Goal: Task Accomplishment & Management: Complete application form

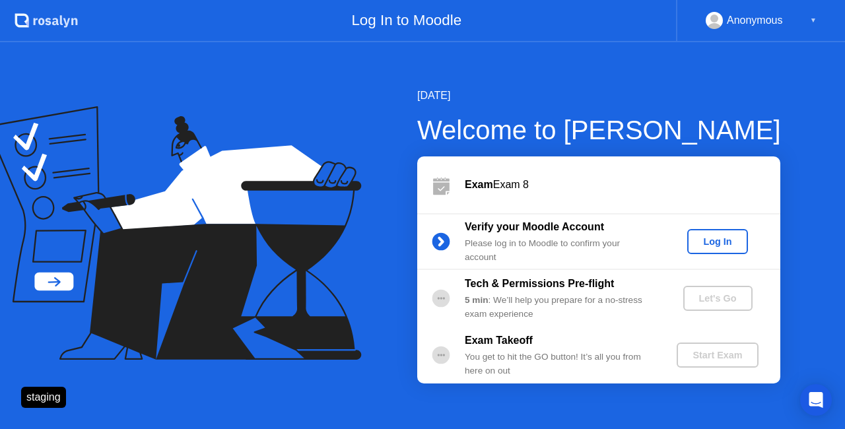
click at [709, 232] on button "Log In" at bounding box center [717, 241] width 60 height 25
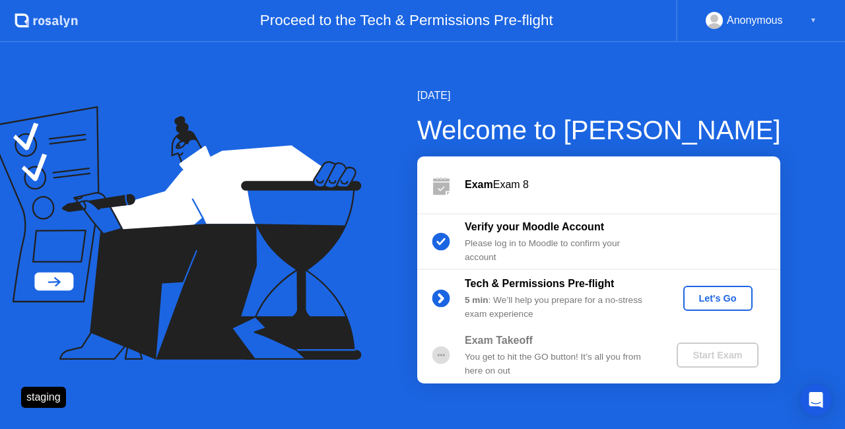
click at [729, 301] on div "Let's Go" at bounding box center [717, 298] width 59 height 11
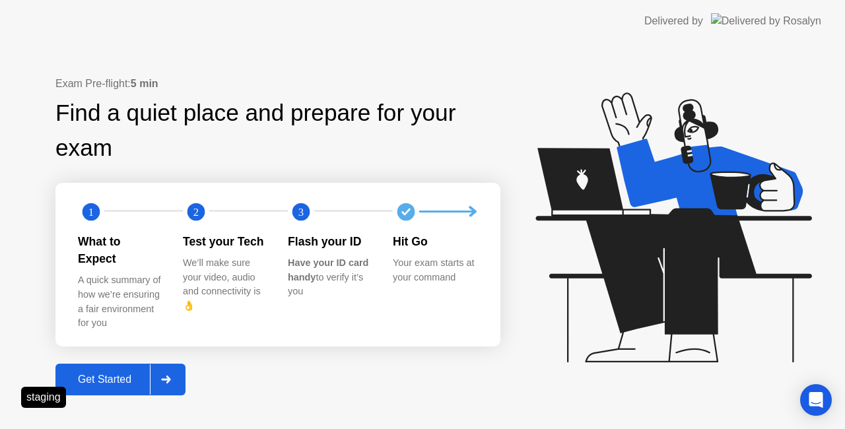
click at [104, 377] on div "Get Started" at bounding box center [104, 380] width 90 height 12
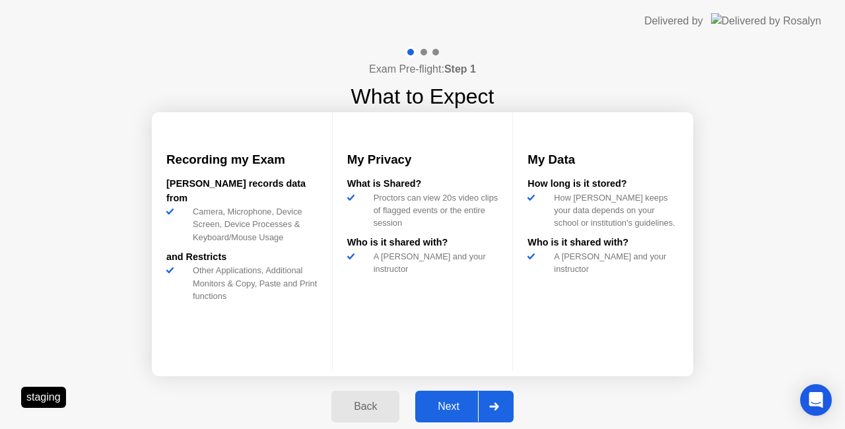
click at [462, 398] on button "Next" at bounding box center [464, 407] width 98 height 32
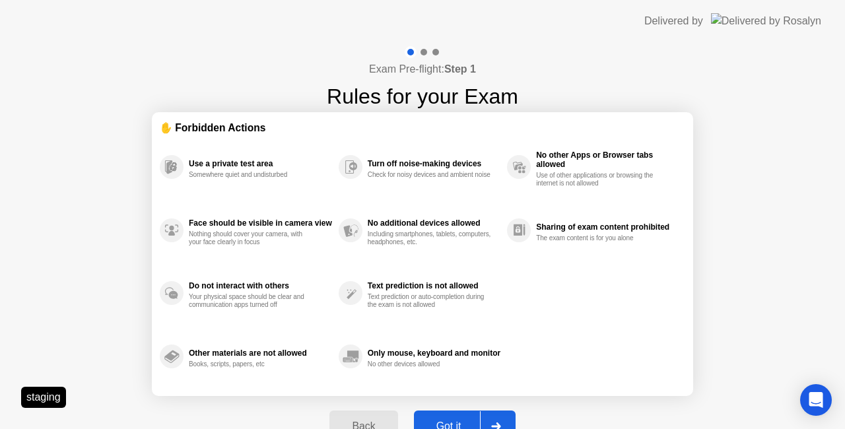
click at [460, 415] on button "Got it" at bounding box center [465, 427] width 102 height 32
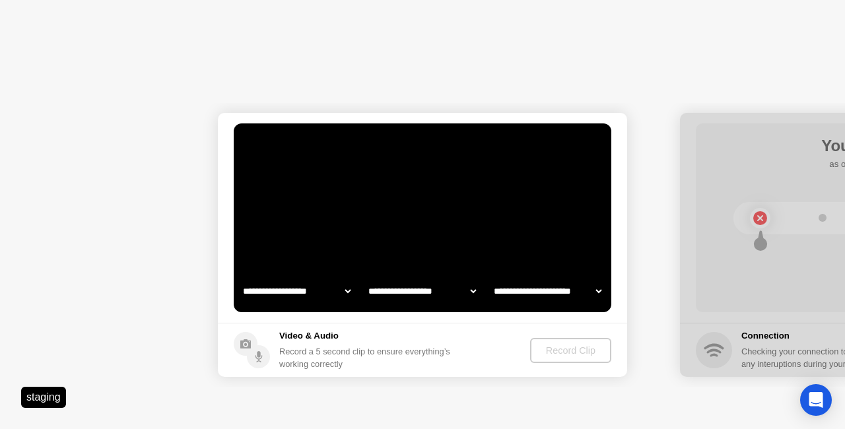
select select "**********"
select select "*******"
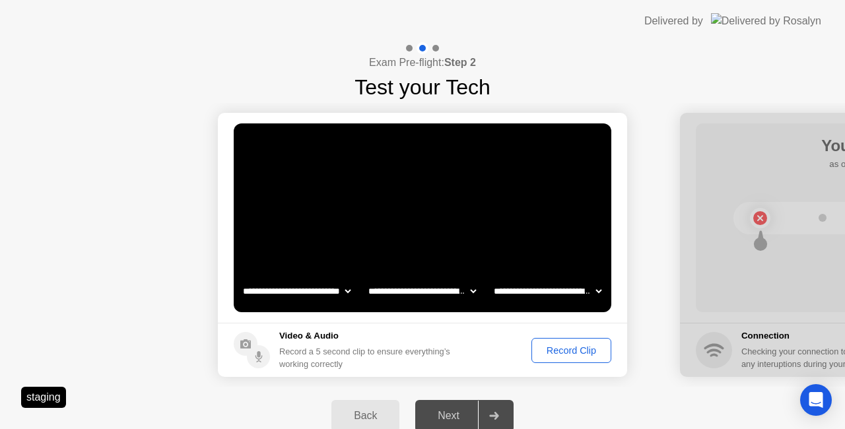
click at [560, 358] on button "Record Clip" at bounding box center [571, 350] width 80 height 25
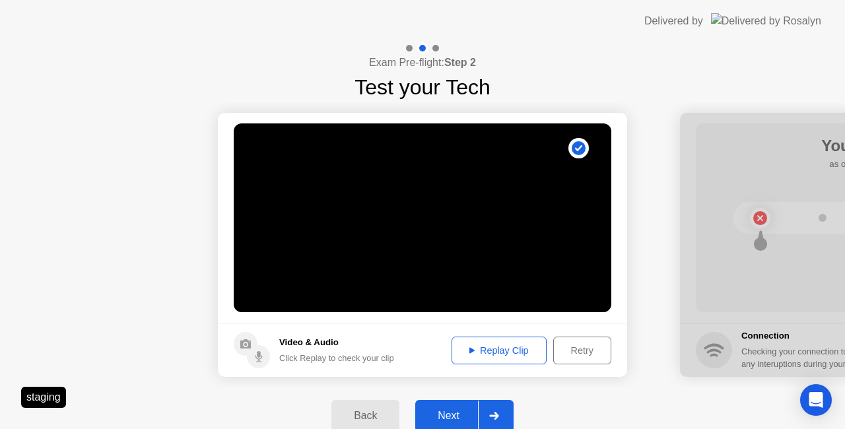
click at [477, 413] on div "Next" at bounding box center [448, 416] width 59 height 12
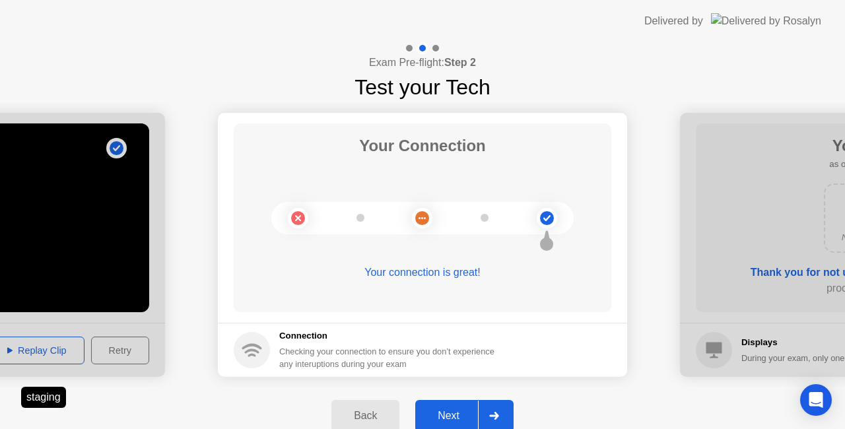
click at [457, 415] on div "Next" at bounding box center [448, 416] width 59 height 12
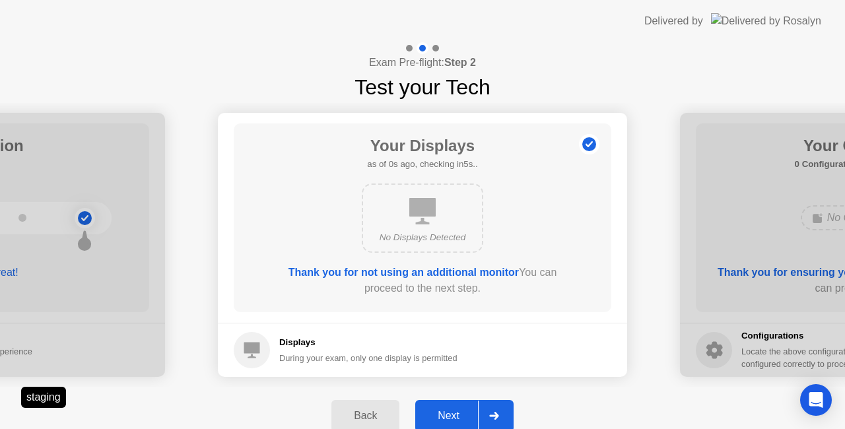
click at [457, 410] on div "Next" at bounding box center [448, 416] width 59 height 12
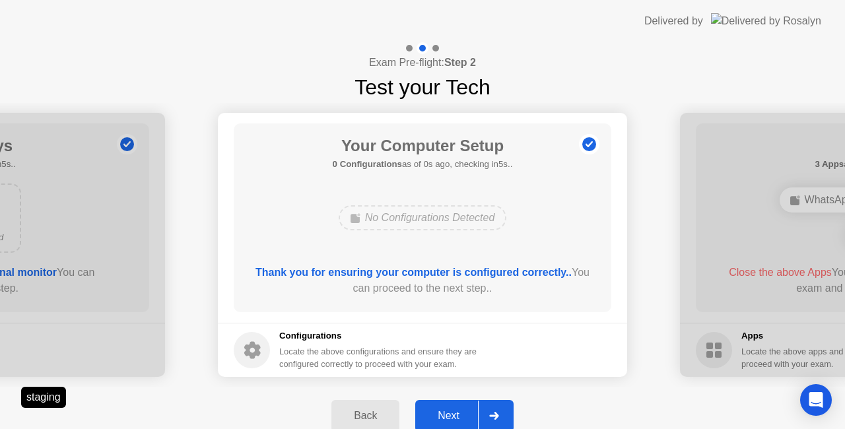
click at [457, 410] on div "Next" at bounding box center [448, 416] width 59 height 12
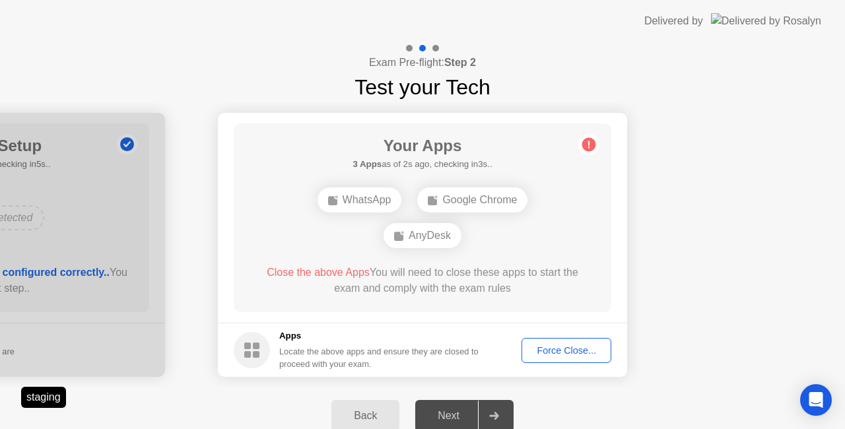
click at [585, 345] on div "Force Close..." at bounding box center [566, 350] width 81 height 11
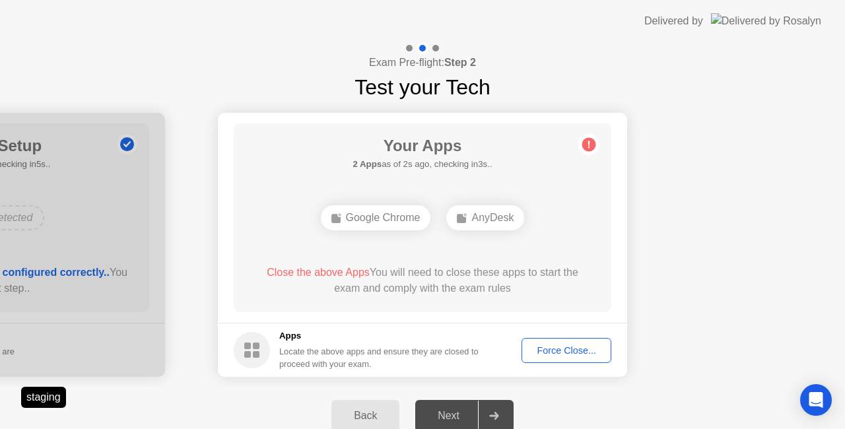
click at [532, 351] on div "Force Close..." at bounding box center [566, 350] width 81 height 11
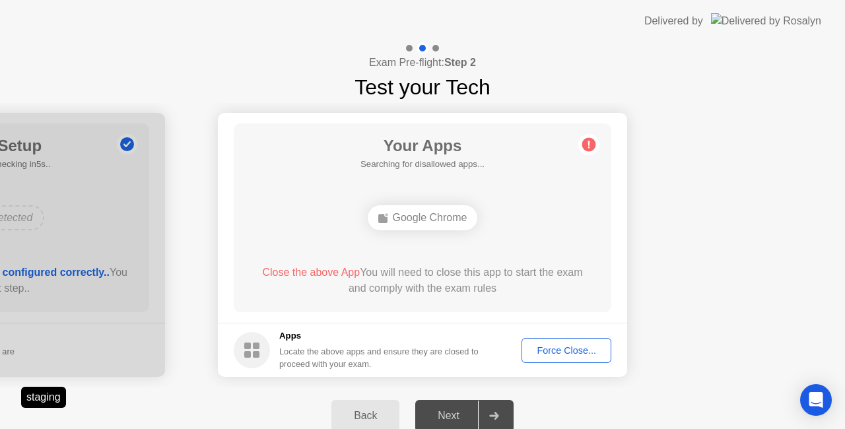
click at [552, 350] on div "Force Close..." at bounding box center [566, 350] width 81 height 11
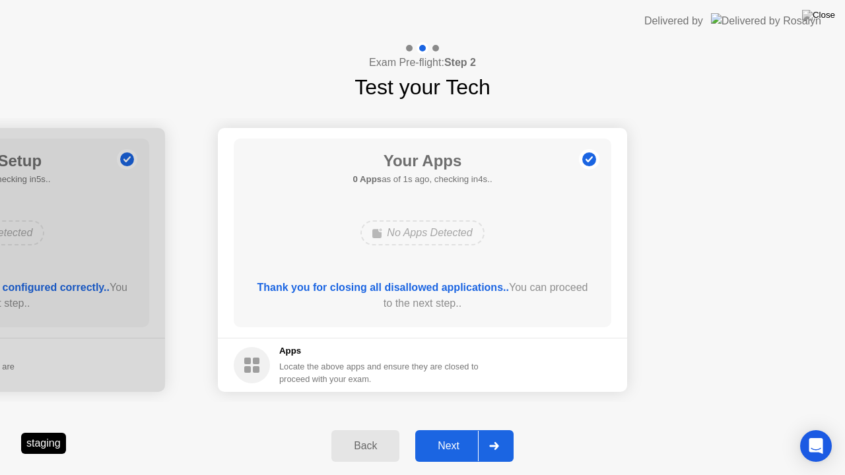
click at [481, 428] on div at bounding box center [494, 446] width 32 height 30
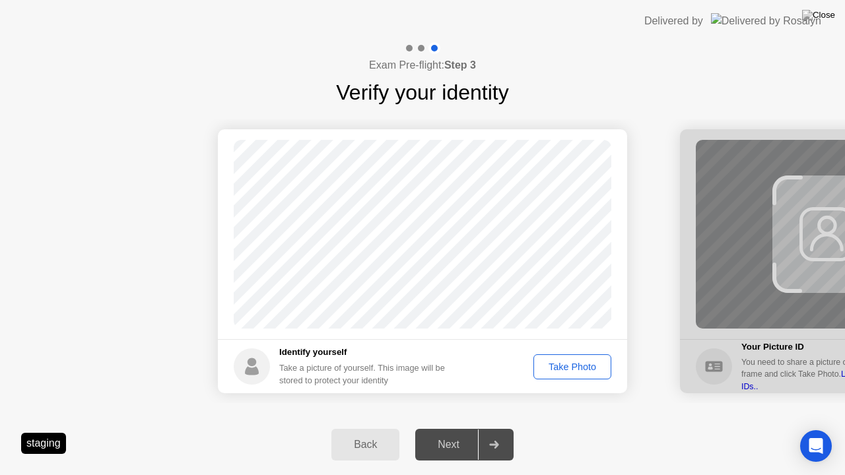
click at [586, 380] on footer "Identify yourself Take a picture of yourself. This image will be stored to prot…" at bounding box center [422, 366] width 409 height 54
click at [578, 371] on div "Take Photo" at bounding box center [572, 367] width 69 height 11
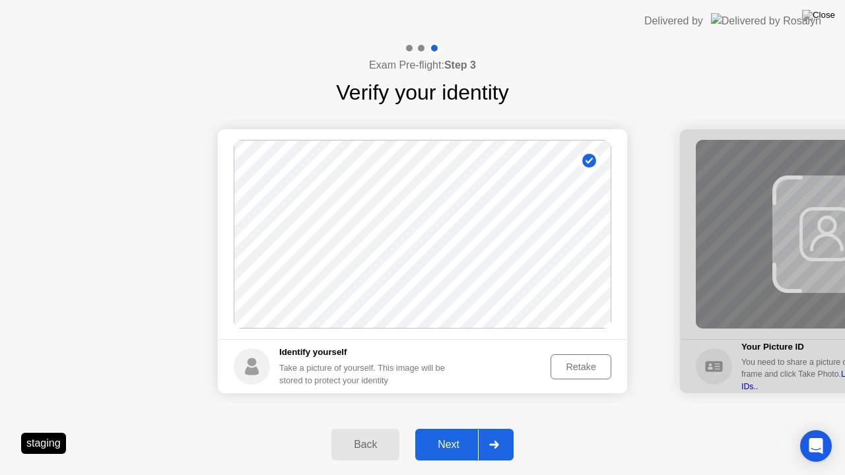
click at [471, 428] on div "Next" at bounding box center [448, 445] width 59 height 12
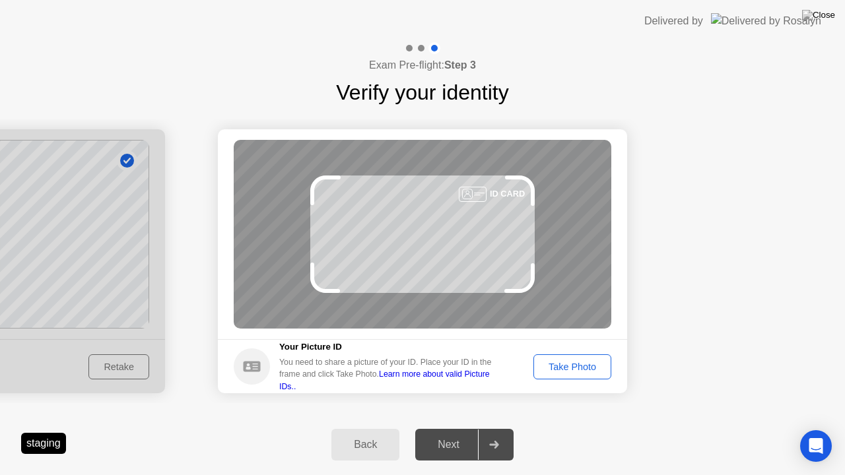
click at [589, 372] on div "Take Photo" at bounding box center [572, 367] width 69 height 11
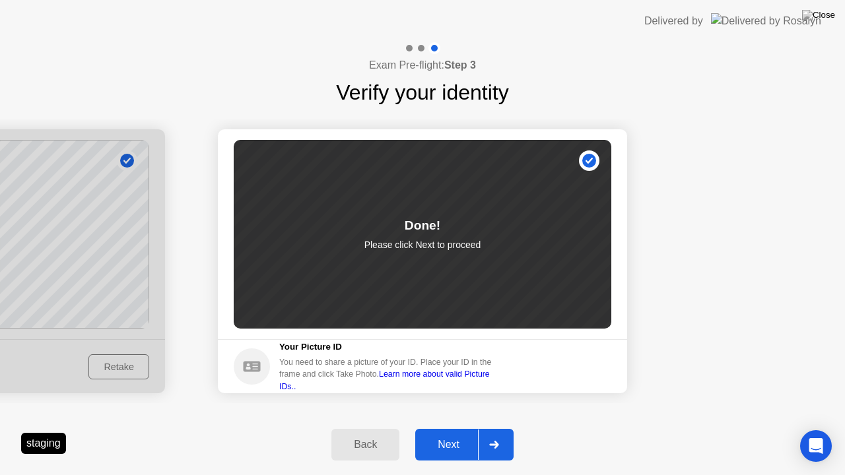
click at [479, 428] on div at bounding box center [494, 445] width 32 height 30
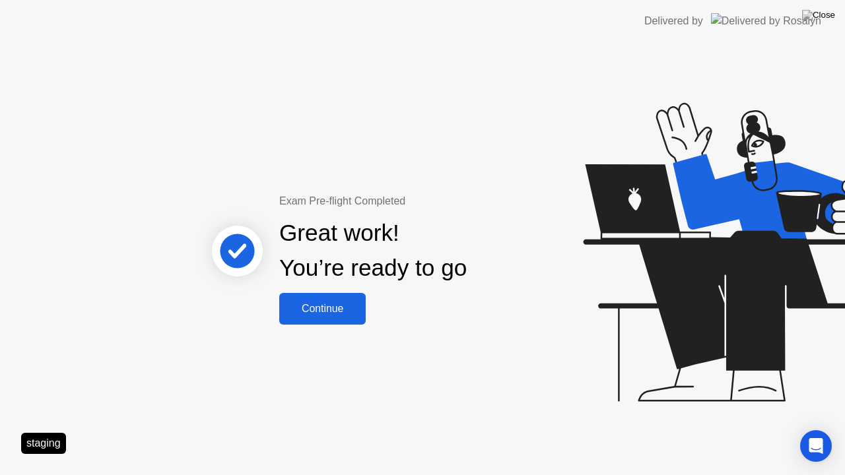
click at [323, 315] on div "Continue" at bounding box center [322, 309] width 79 height 12
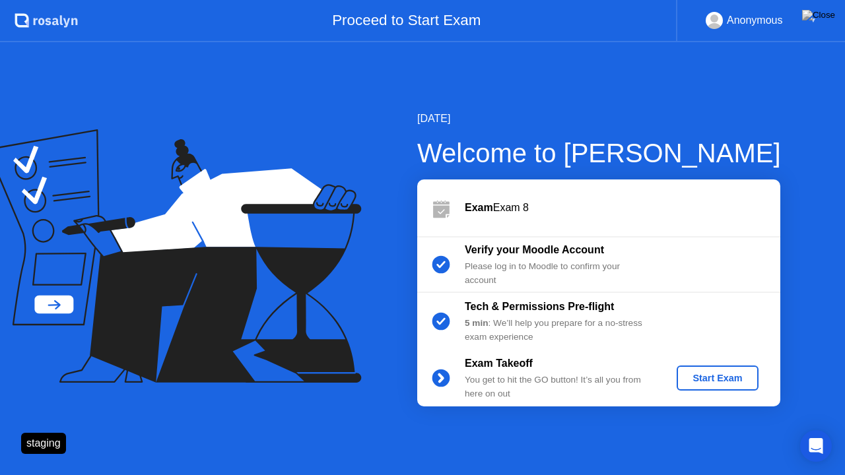
click at [718, 380] on div "Start Exam" at bounding box center [717, 378] width 71 height 11
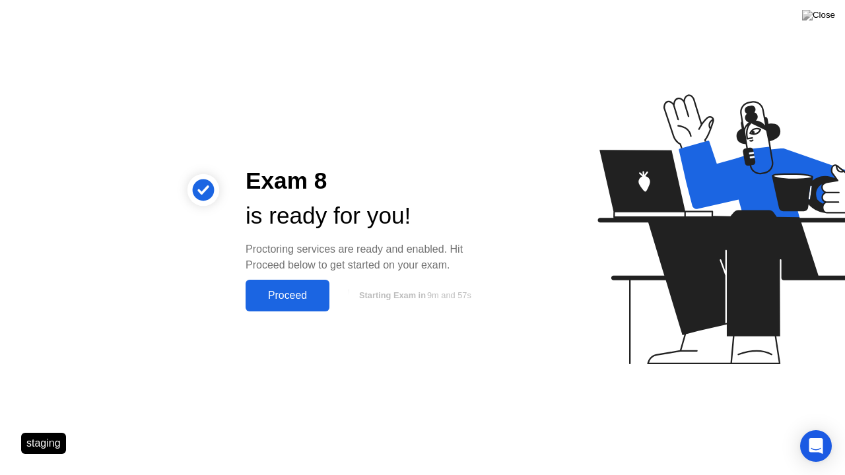
click at [278, 305] on button "Proceed" at bounding box center [288, 296] width 84 height 32
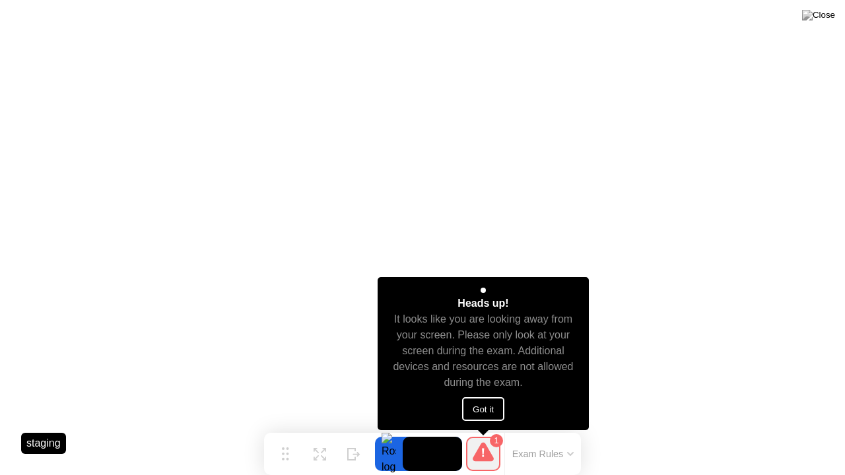
click at [492, 408] on button "Got it" at bounding box center [483, 409] width 42 height 24
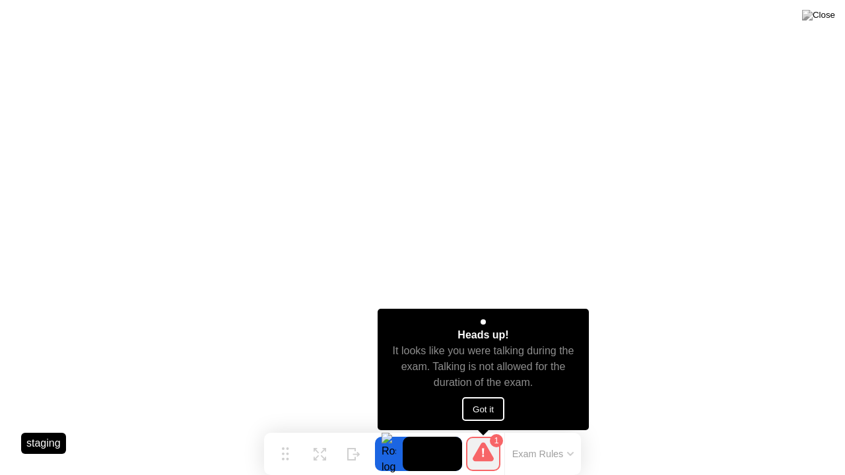
click at [492, 413] on button "Got it" at bounding box center [483, 409] width 42 height 24
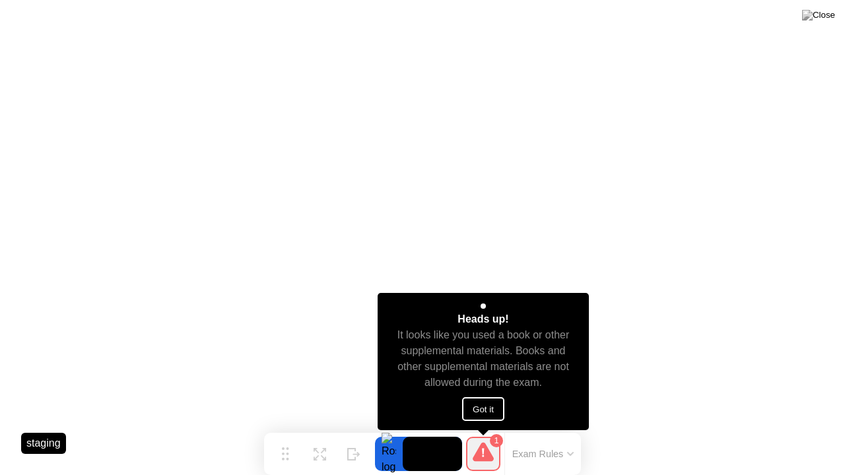
click at [481, 409] on button "Got it" at bounding box center [483, 409] width 42 height 24
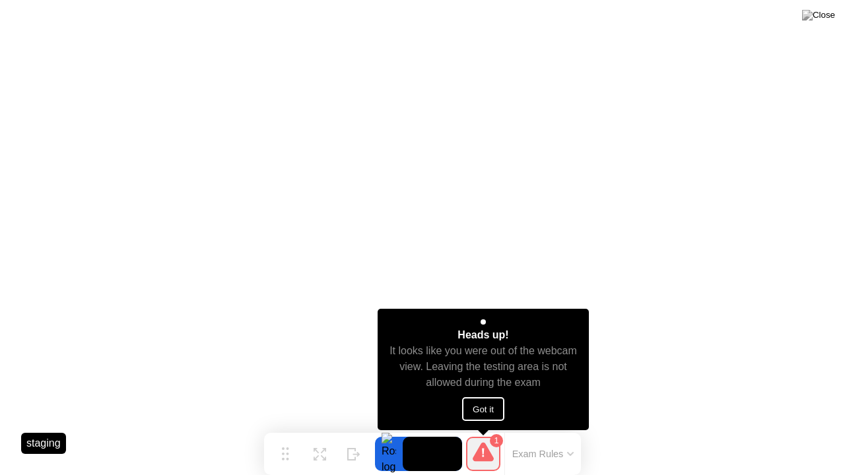
click at [483, 411] on button "Got it" at bounding box center [483, 409] width 42 height 24
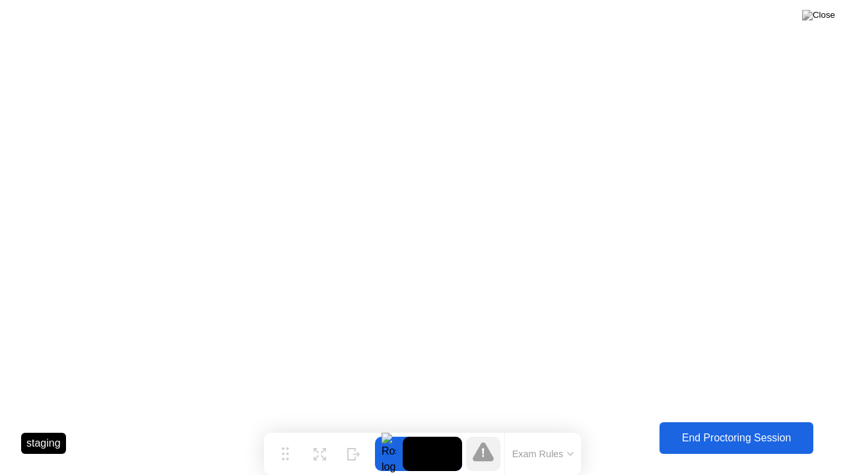
click at [747, 428] on button "End Proctoring Session" at bounding box center [736, 438] width 154 height 32
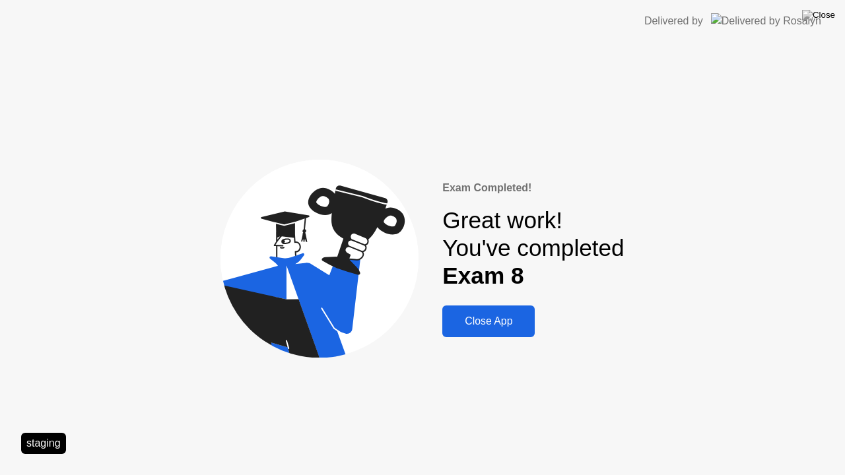
click at [487, 327] on div "Close App" at bounding box center [488, 322] width 84 height 12
